Goal: Transaction & Acquisition: Download file/media

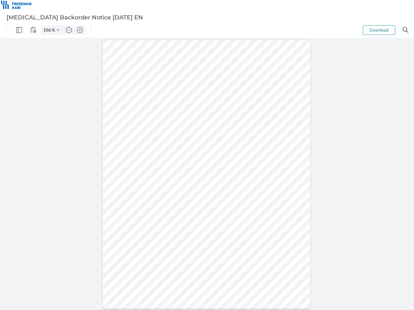
click at [19, 30] on img "Panel" at bounding box center [19, 30] width 6 height 6
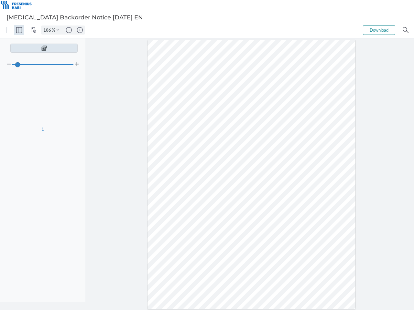
click at [33, 30] on img "View Controls" at bounding box center [33, 30] width 6 height 6
click at [48, 30] on input "106" at bounding box center [46, 30] width 10 height 6
click at [58, 30] on img "Zoom Controls" at bounding box center [58, 30] width 3 height 3
click at [69, 30] on img "Zoom out" at bounding box center [69, 30] width 6 height 6
click at [80, 30] on img "Zoom in" at bounding box center [80, 30] width 6 height 6
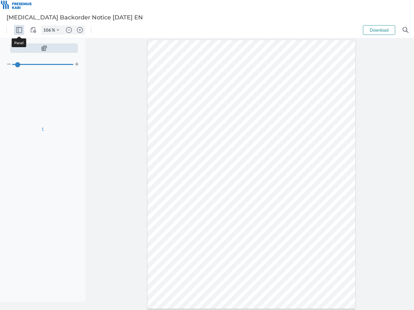
type input "106"
click at [379, 30] on button "Download" at bounding box center [379, 30] width 32 height 10
click at [405, 30] on img "Search" at bounding box center [405, 30] width 6 height 6
